Goal: Transaction & Acquisition: Obtain resource

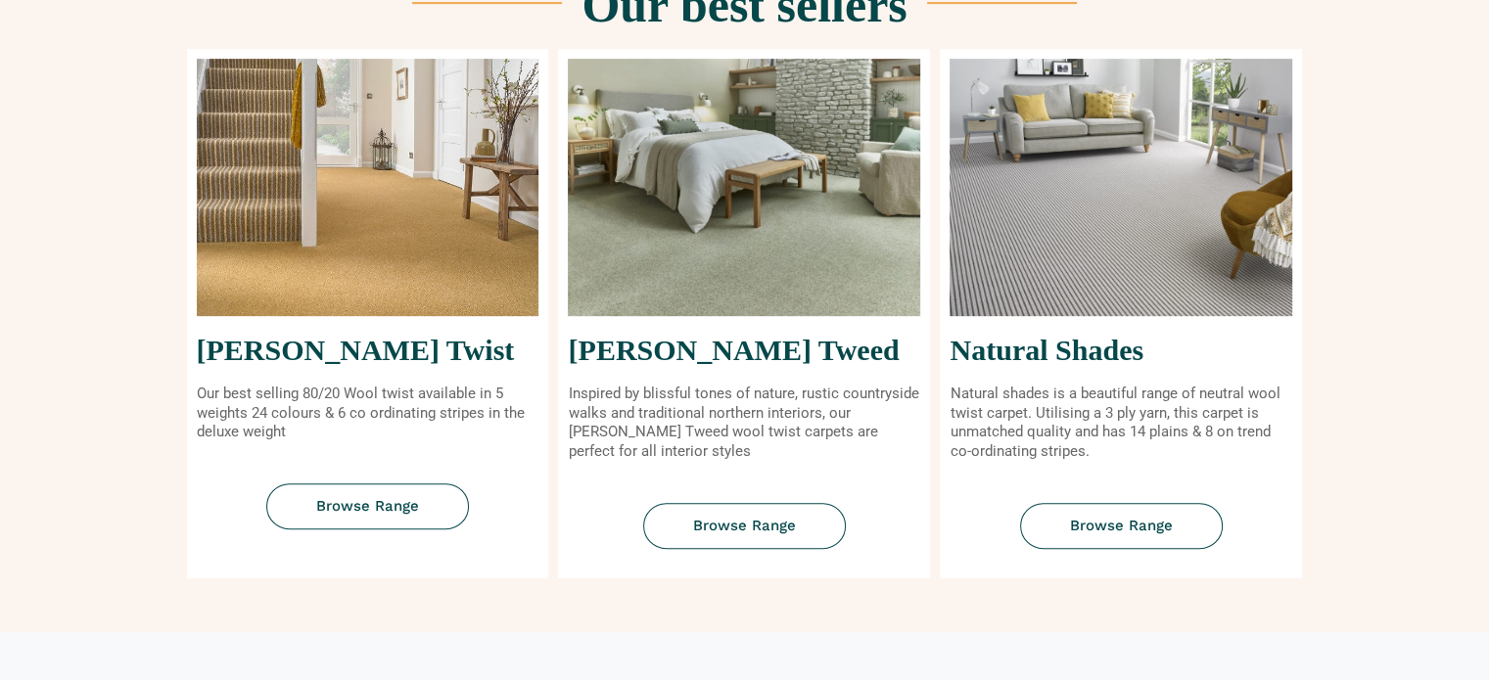
scroll to position [881, 0]
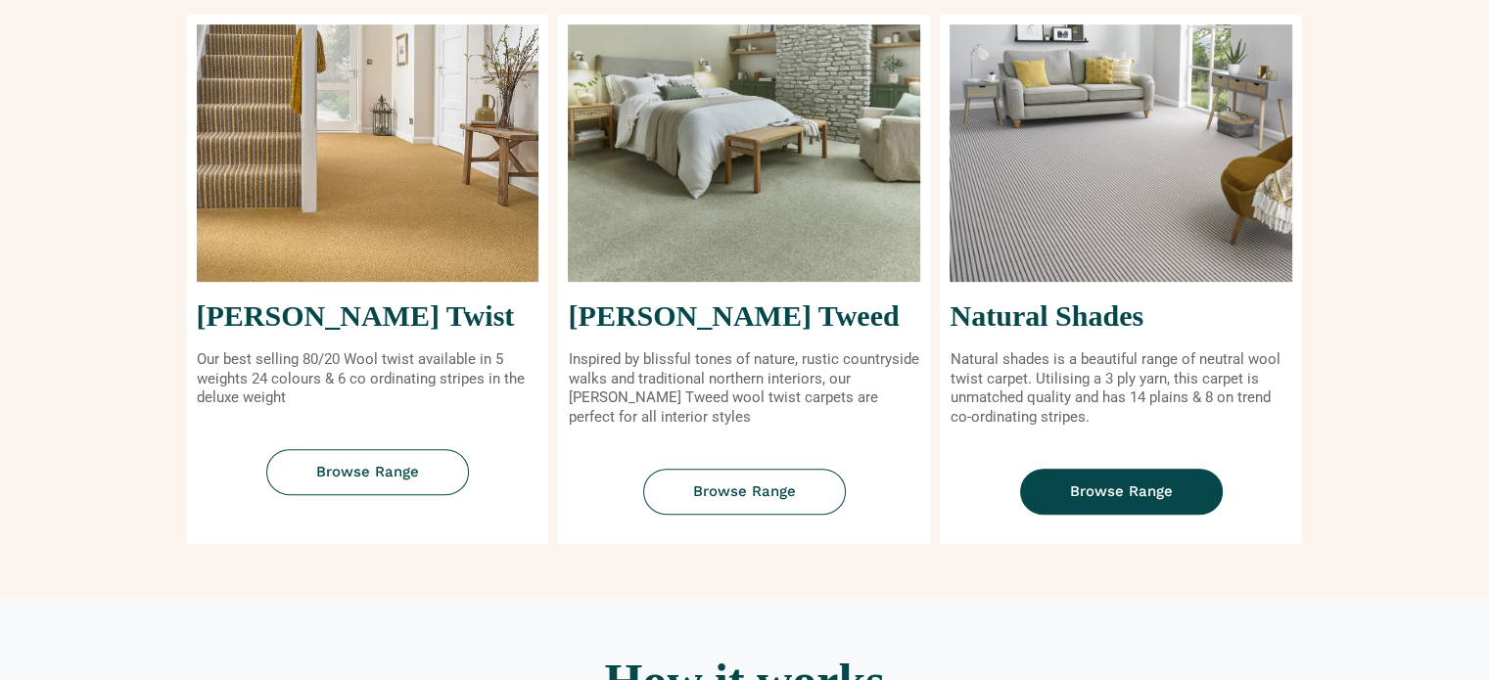
click at [1140, 477] on link "Browse Range" at bounding box center [1121, 492] width 203 height 46
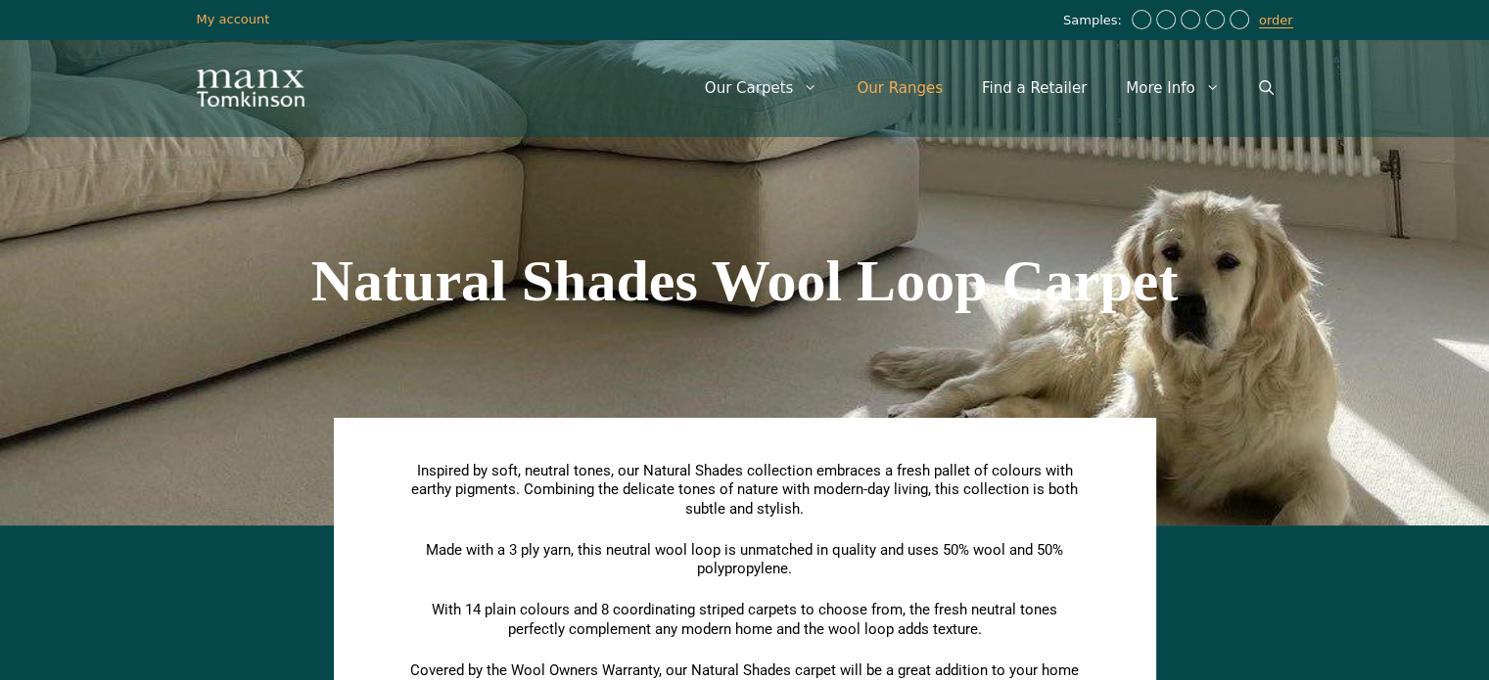
click at [904, 87] on link "Our Ranges" at bounding box center [899, 88] width 125 height 59
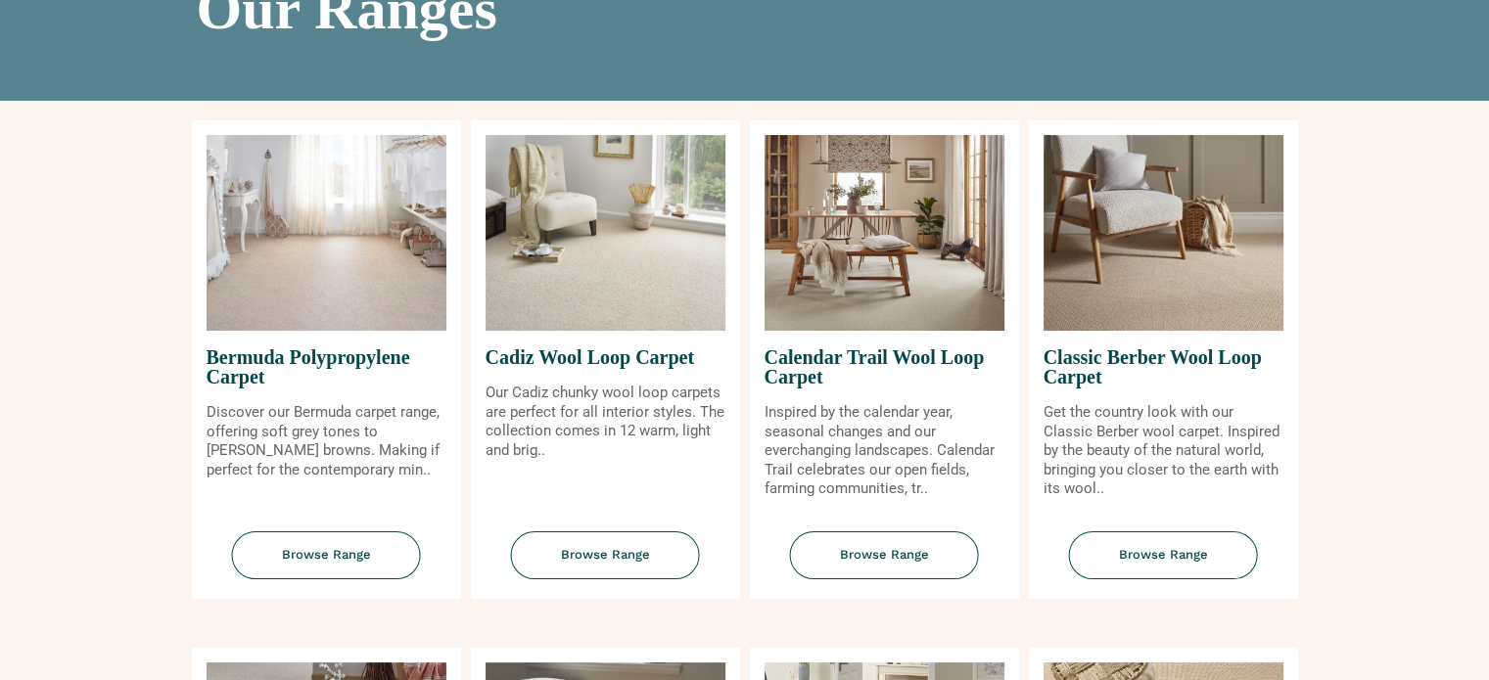
scroll to position [196, 0]
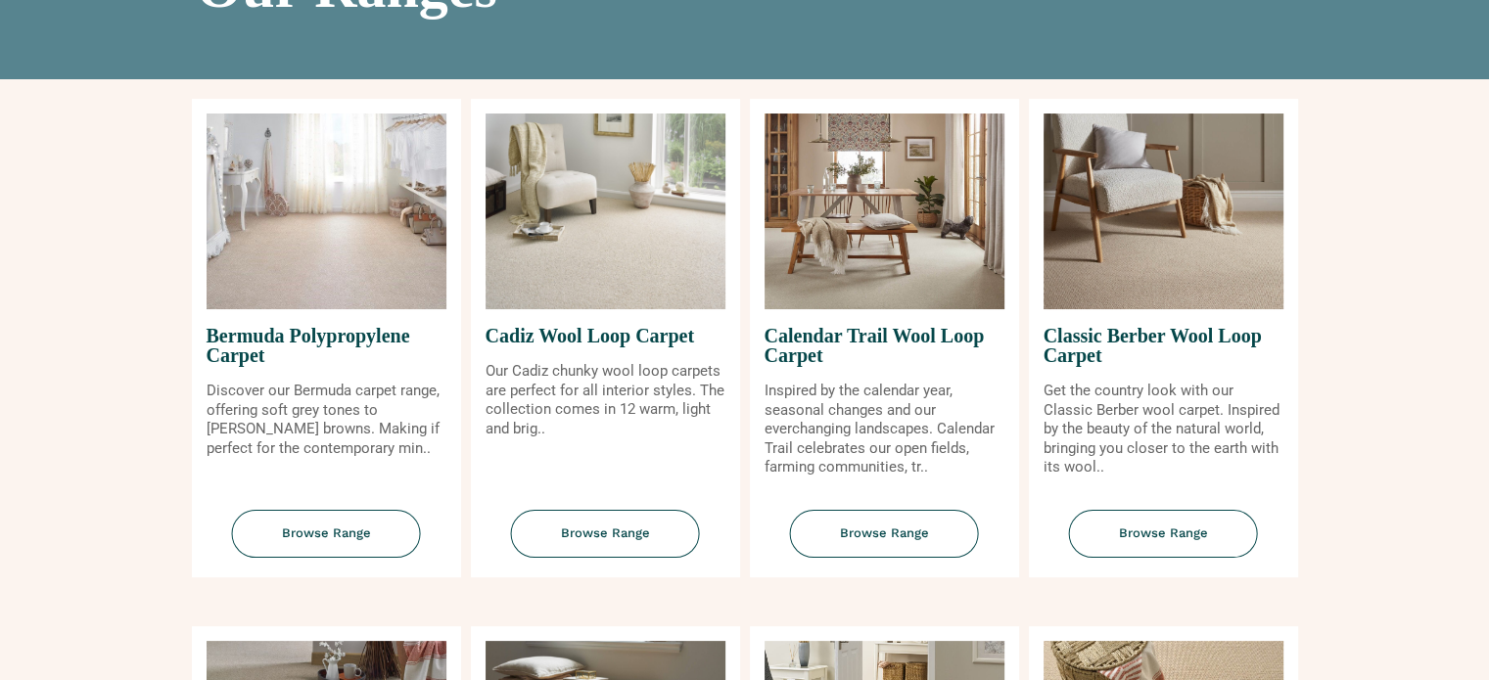
click at [889, 561] on link "Browse Range" at bounding box center [884, 544] width 269 height 68
click at [900, 535] on span "Browse Range" at bounding box center [884, 534] width 189 height 48
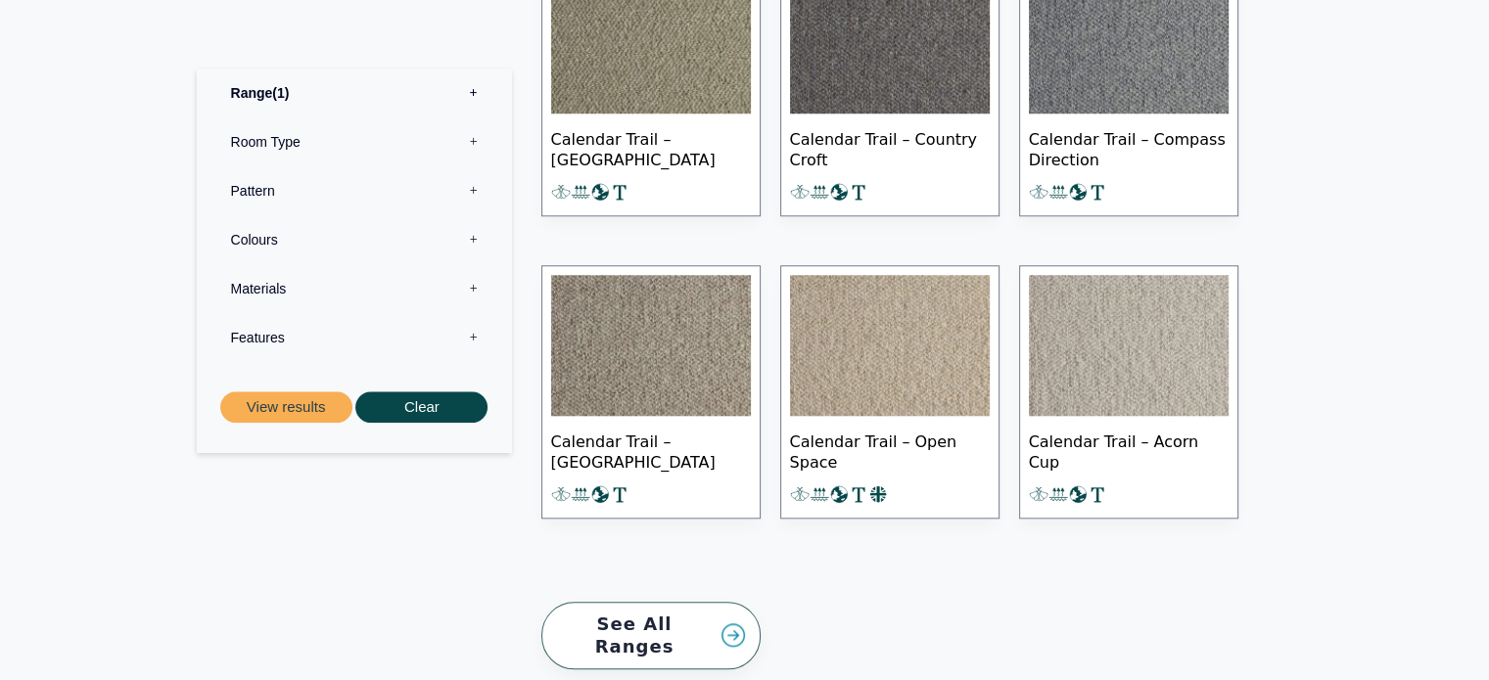
scroll to position [1370, 0]
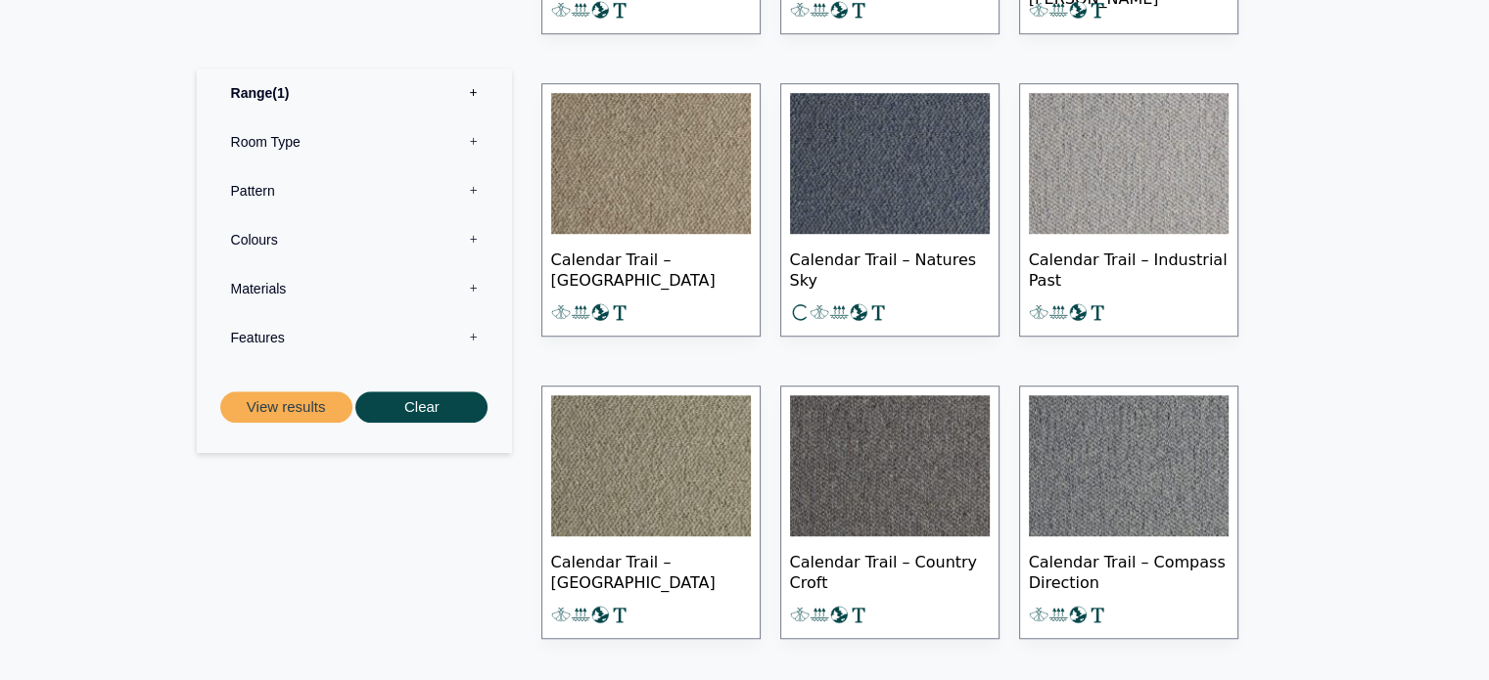
click at [670, 425] on img at bounding box center [651, 465] width 200 height 141
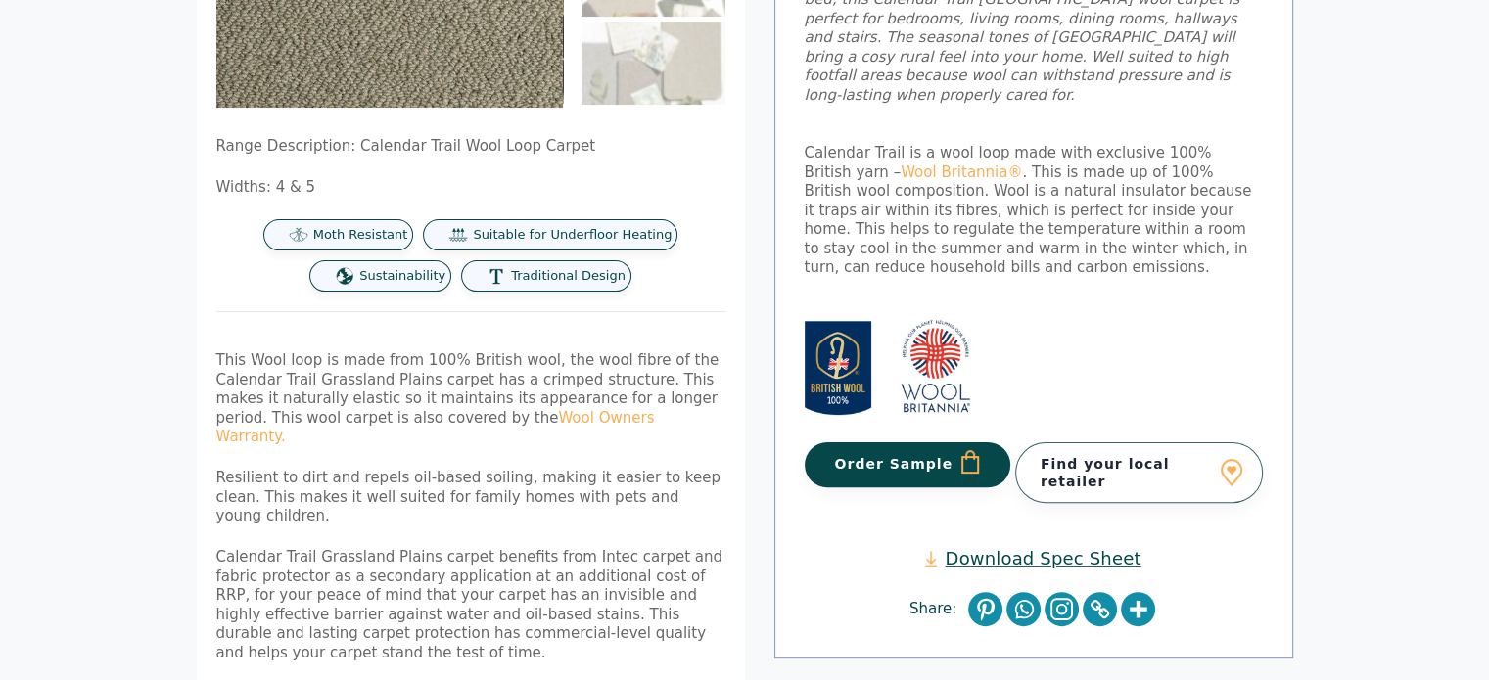
scroll to position [489, 0]
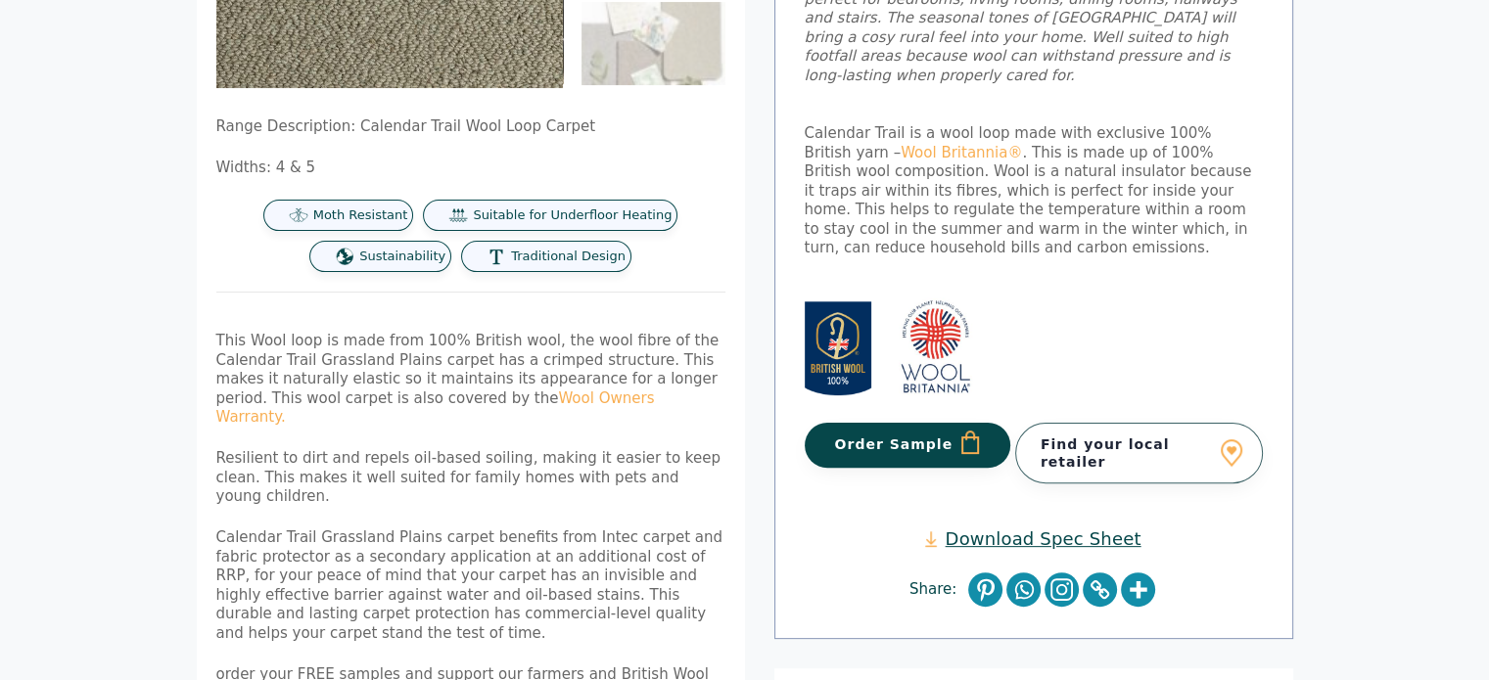
click at [1089, 528] on link "Download Spec Sheet" at bounding box center [1032, 539] width 215 height 23
